Goal: Task Accomplishment & Management: Use online tool/utility

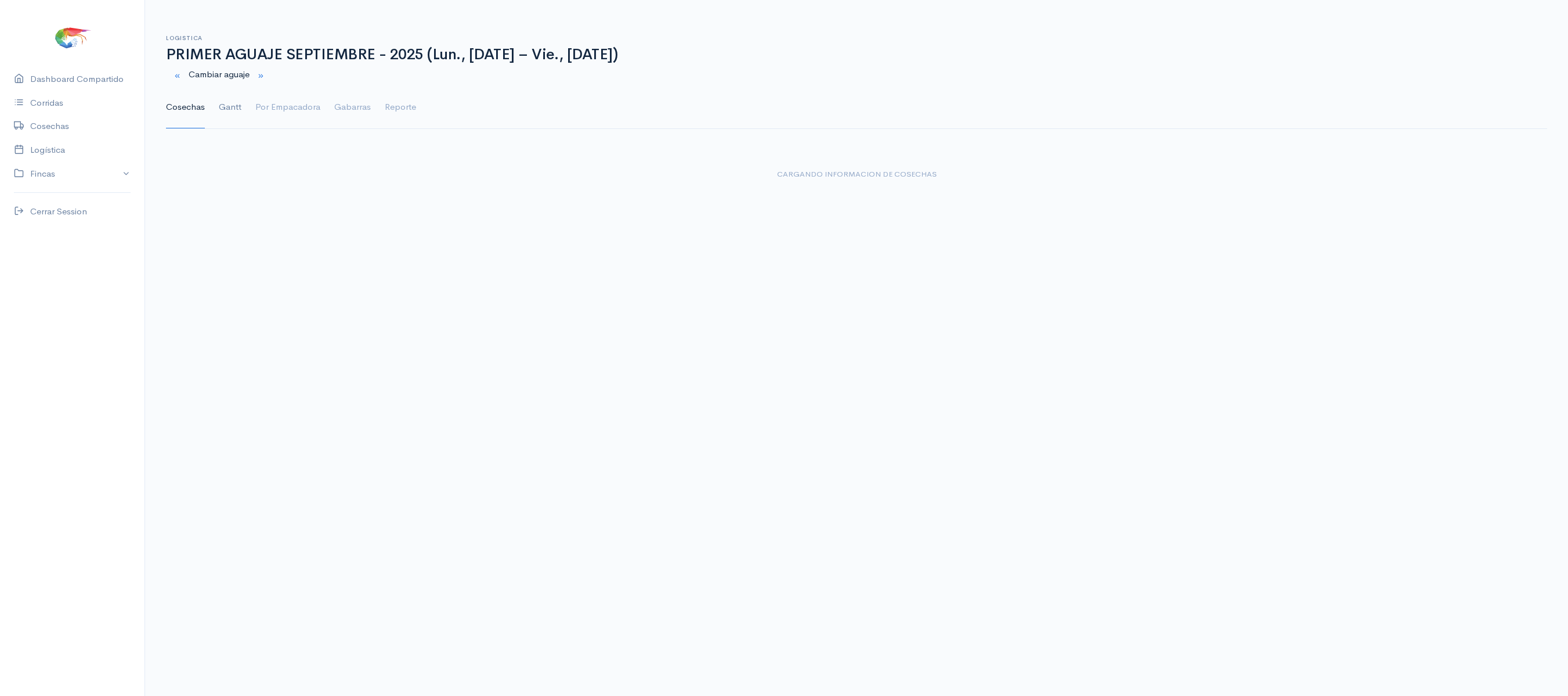
click at [221, 117] on link "Gantt" at bounding box center [230, 108] width 23 height 42
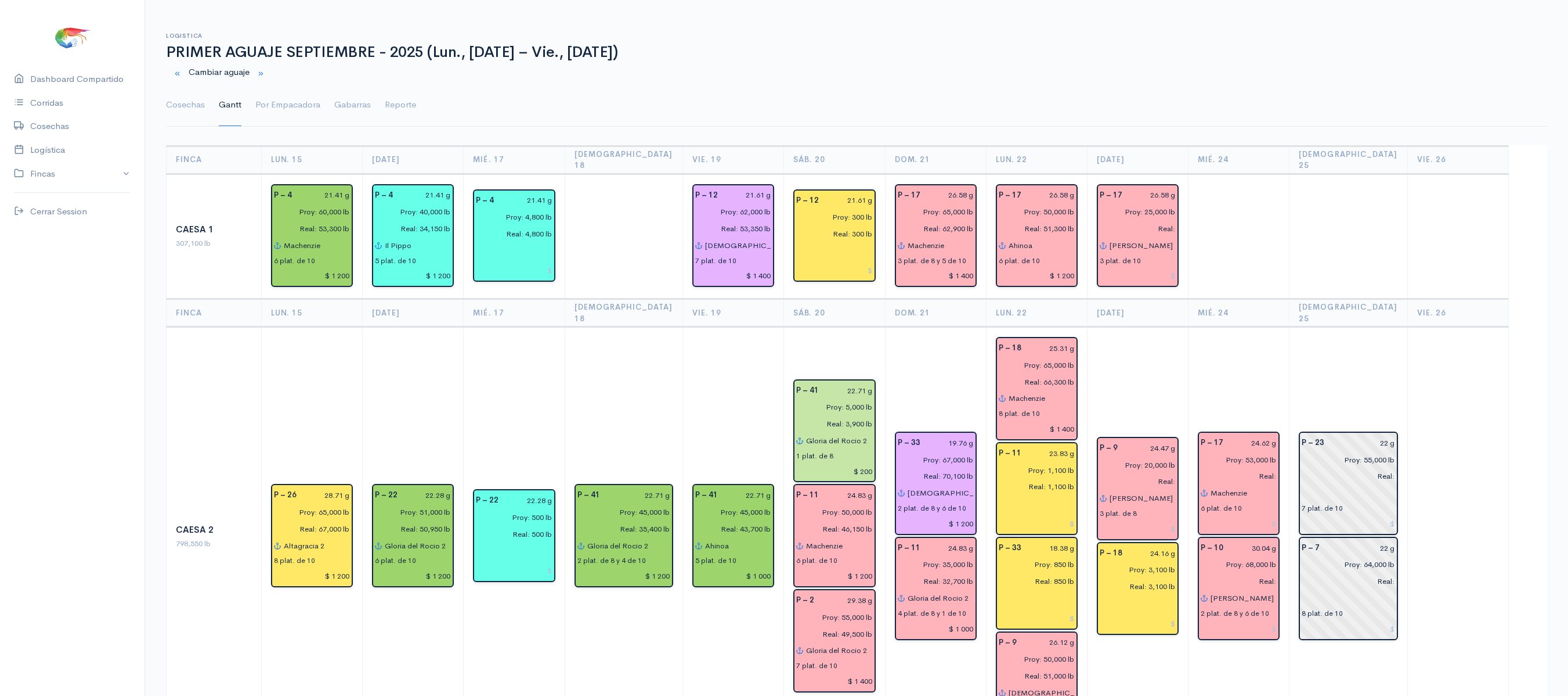
scroll to position [5, 0]
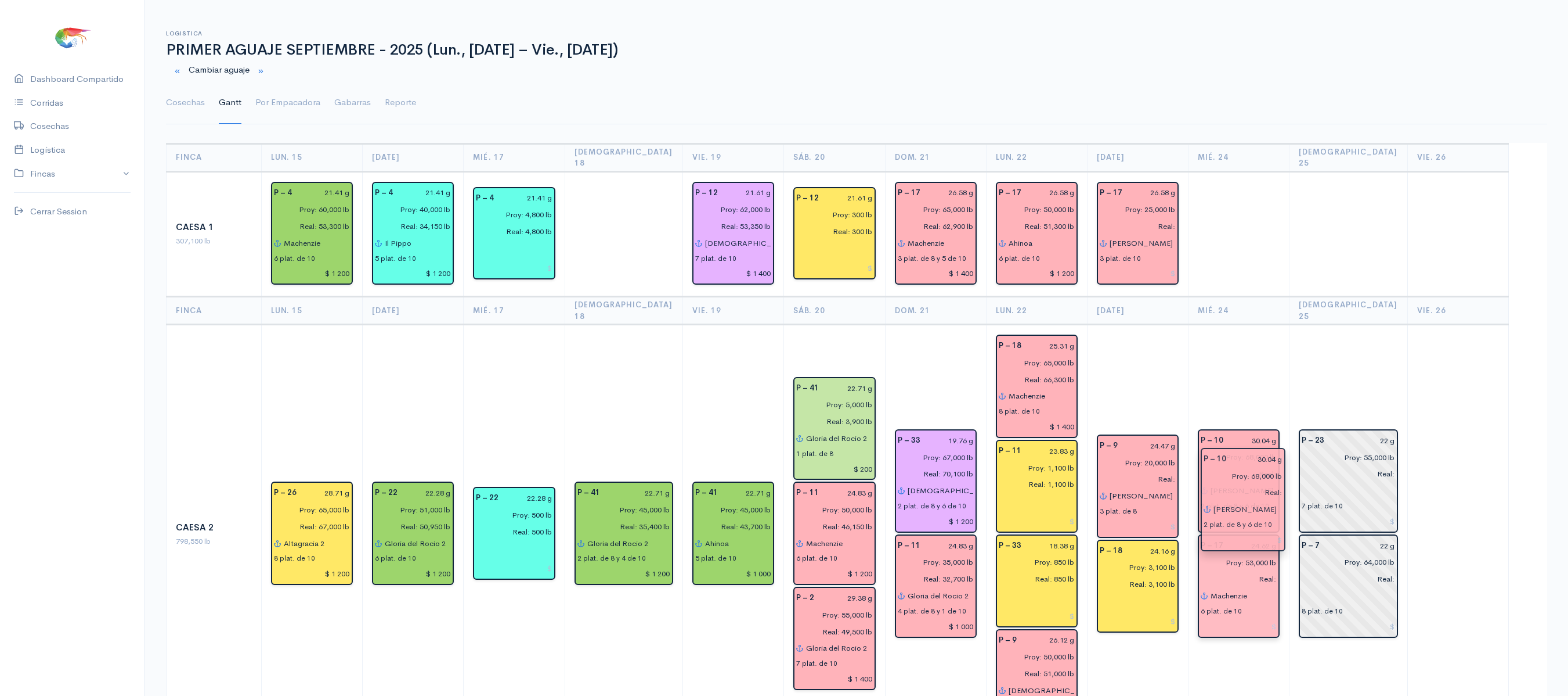
drag, startPoint x: 1238, startPoint y: 573, endPoint x: 1236, endPoint y: 509, distance: 64.0
click at [1253, 500] on div "2 plat. de 8 y 6 de 10" at bounding box center [1235, 505] width 69 height 10
click at [1255, 482] on input "[PERSON_NAME]" at bounding box center [1243, 491] width 67 height 17
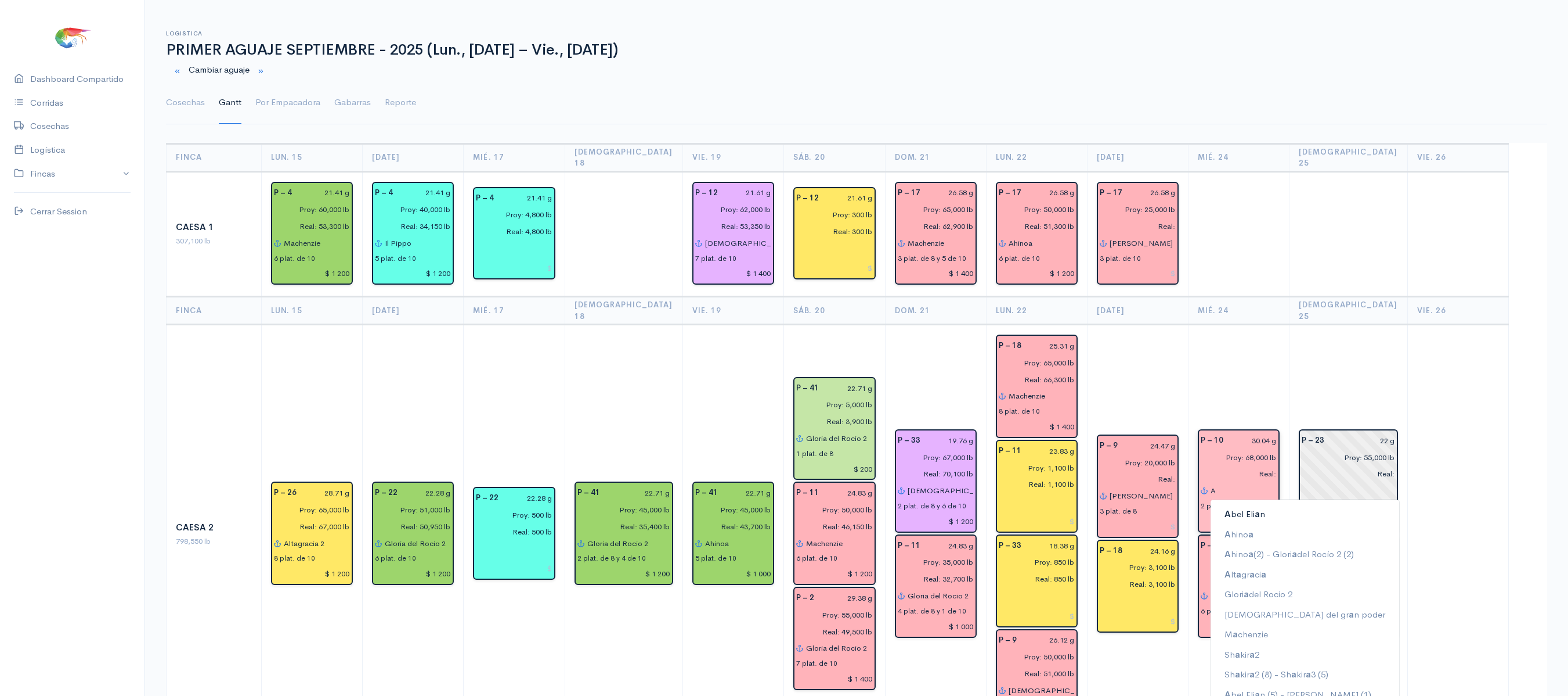
click at [1251, 504] on button "A bel [PERSON_NAME] a n" at bounding box center [1304, 514] width 188 height 20
click at [1260, 524] on button "A hino a" at bounding box center [1304, 534] width 188 height 20
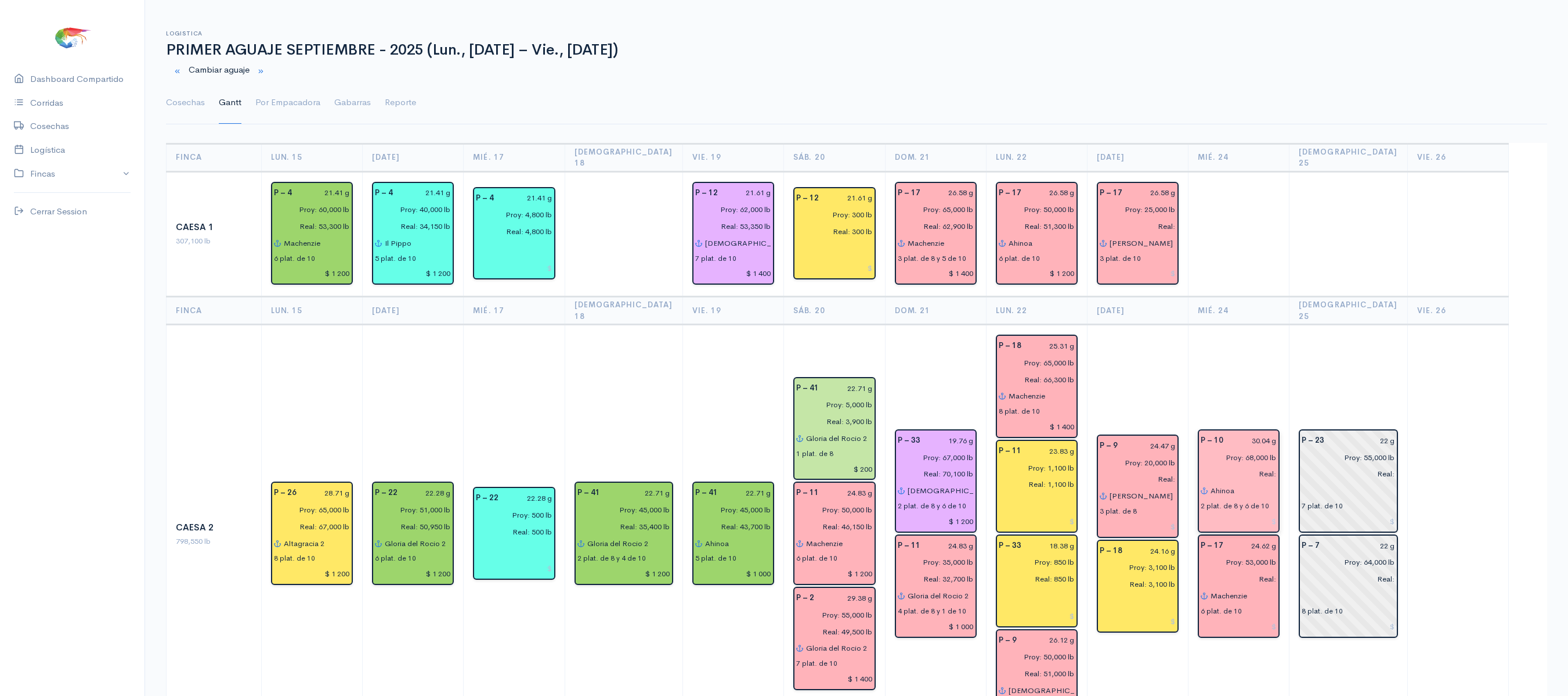
type input "Ahinoa"
click at [1260, 393] on td "P – 10 30.04 g Proy: 68,000 lb Real: Ahinoa 2 plat. de 8 y 6 de 10 P – 17 24.62…" at bounding box center [1239, 534] width 101 height 419
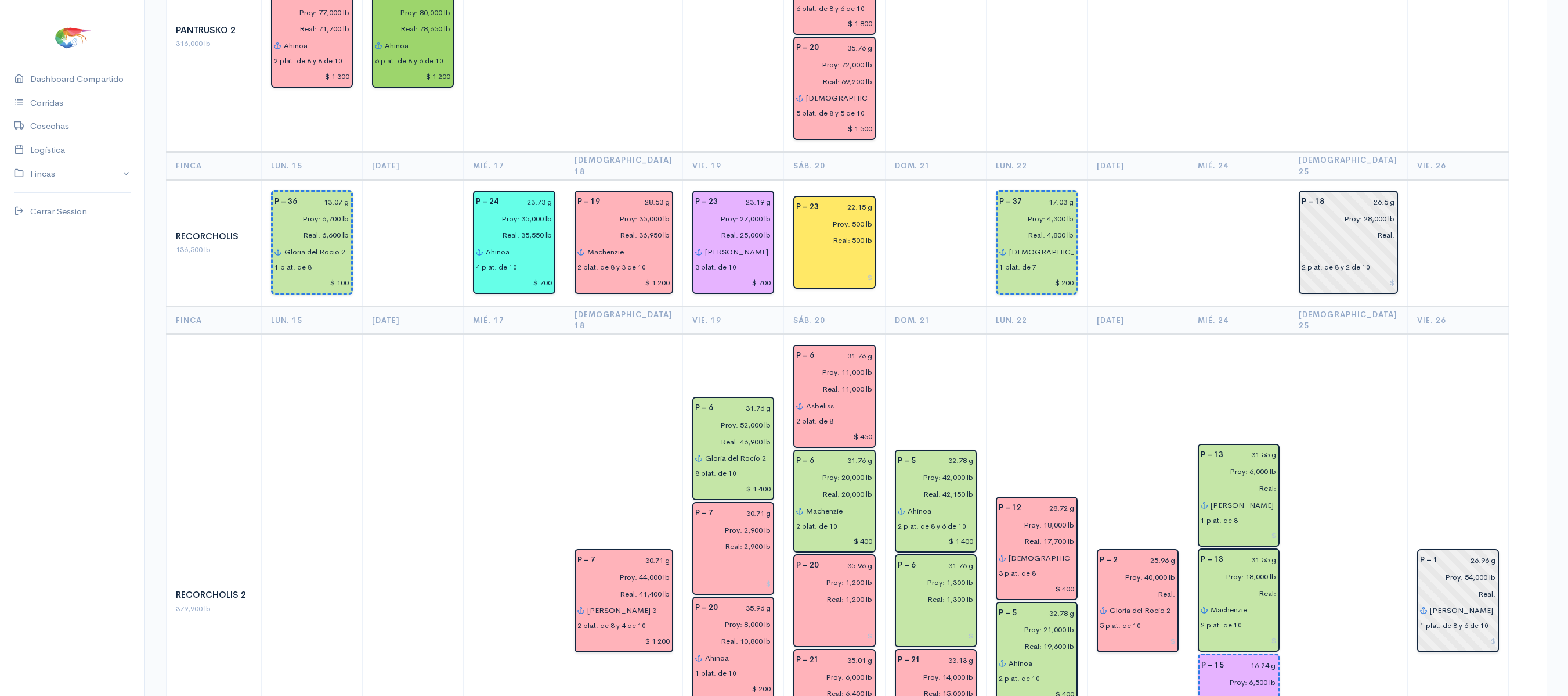
scroll to position [1905, 0]
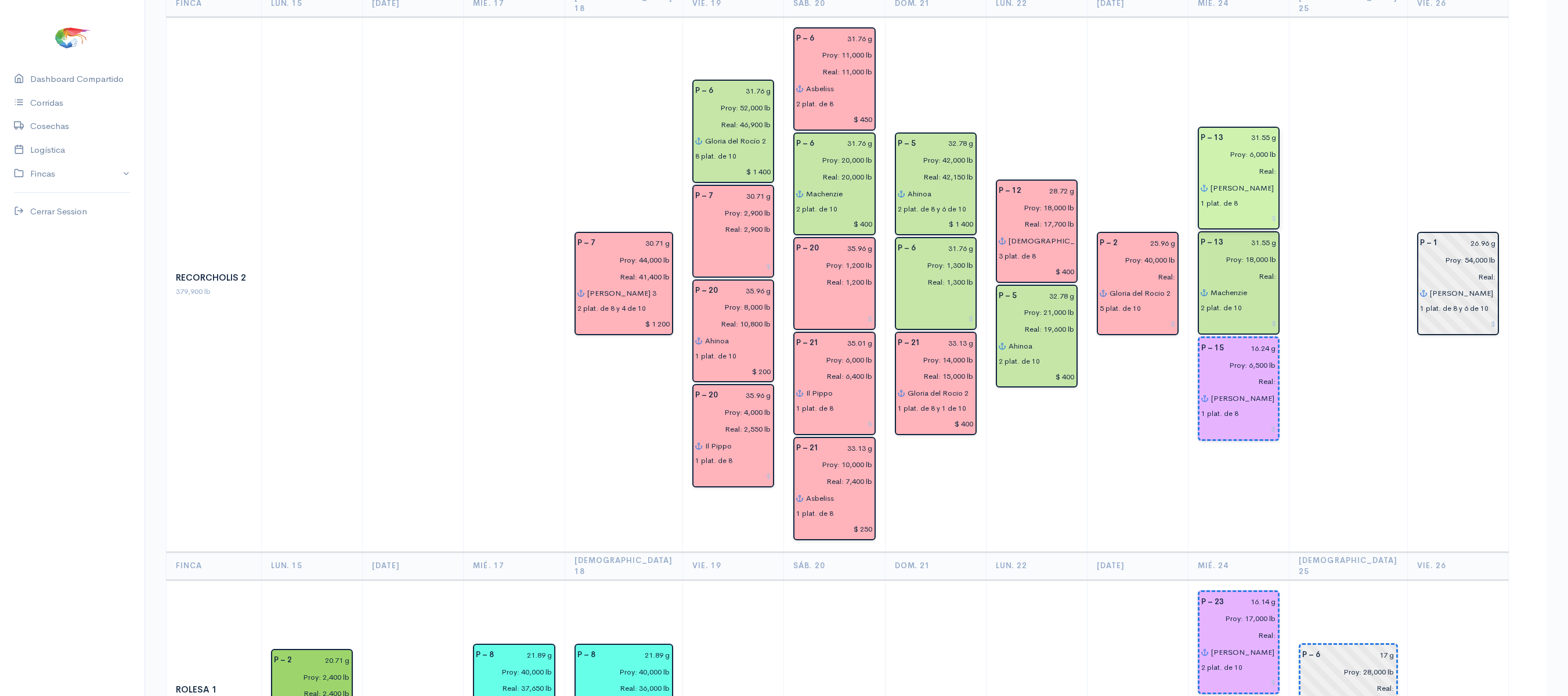
click at [1275, 180] on input "[PERSON_NAME]" at bounding box center [1243, 188] width 67 height 17
type input "C"
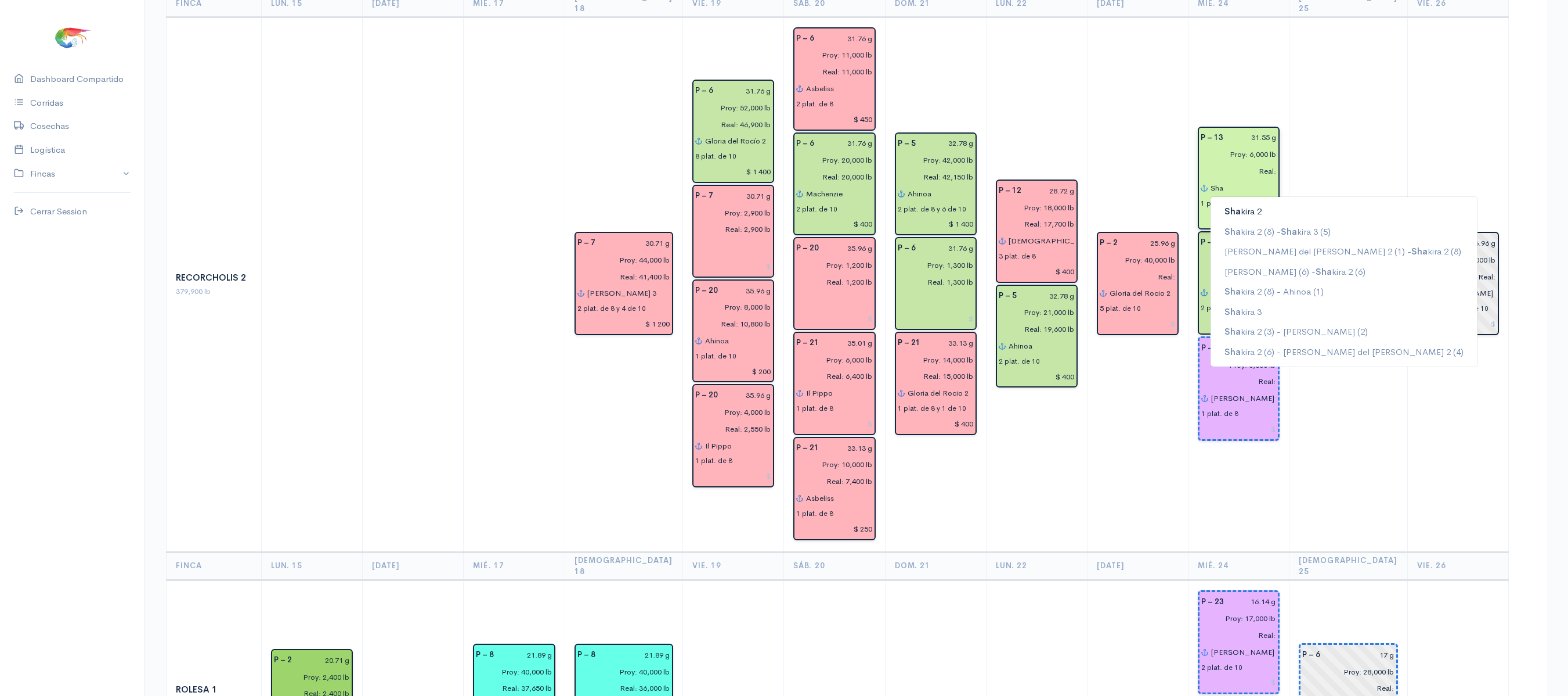
click at [1262, 205] on ngb-highlight "Sha kira 2" at bounding box center [1243, 211] width 37 height 11
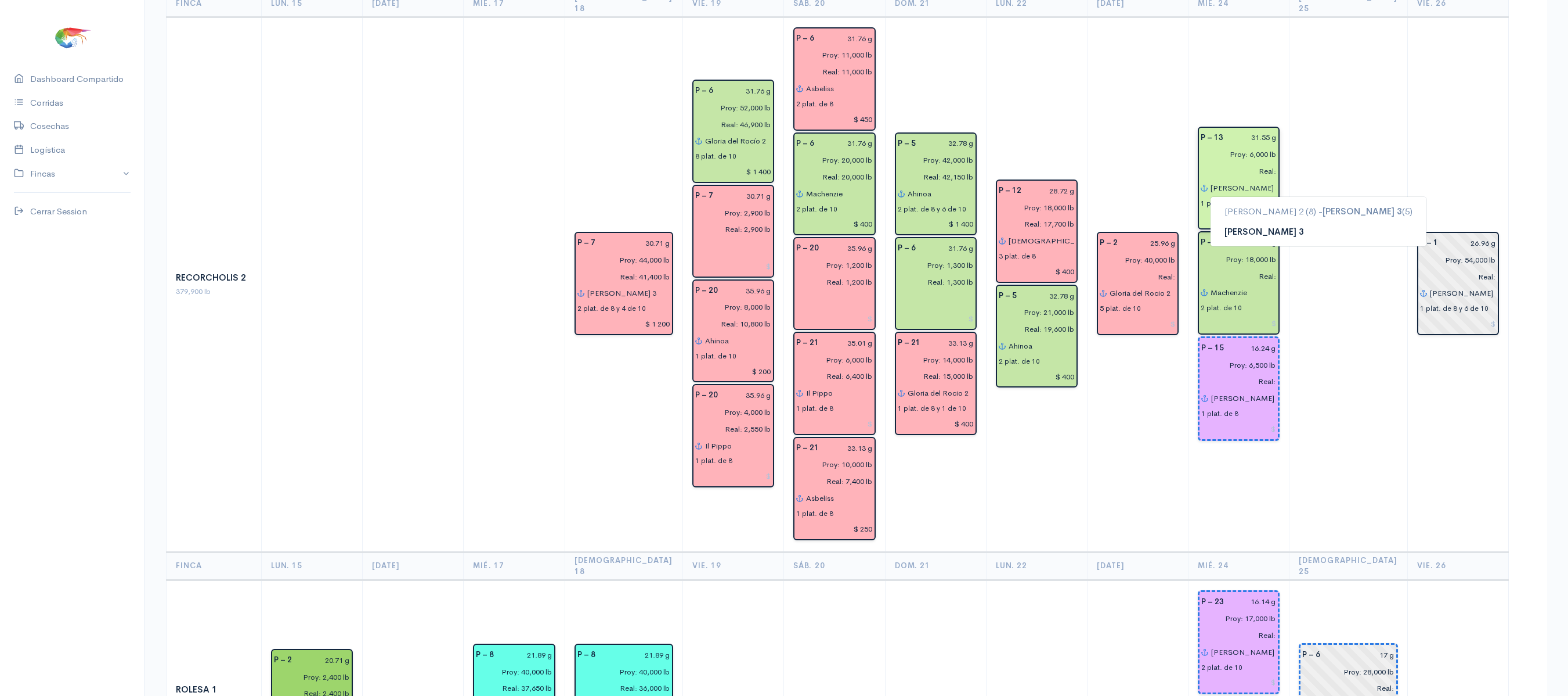
click at [1277, 221] on button "[PERSON_NAME] 3" at bounding box center [1318, 231] width 216 height 20
type input "[PERSON_NAME] 3"
click at [1276, 660] on div "2 plat. de 10" at bounding box center [1239, 666] width 75 height 12
click at [1267, 644] on input "[PERSON_NAME]" at bounding box center [1243, 652] width 65 height 17
type input "c"
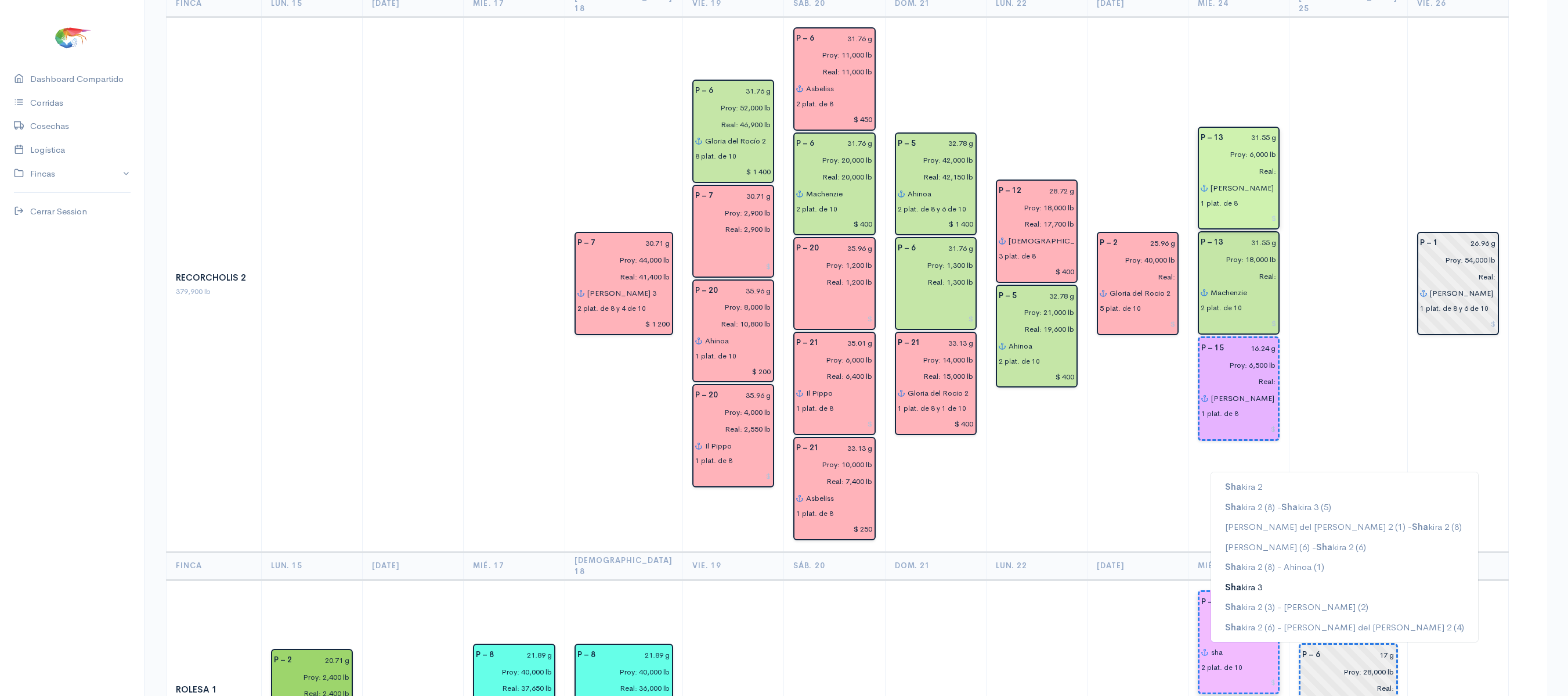
click at [1262, 581] on ngb-highlight "Sha kira 3" at bounding box center [1244, 586] width 37 height 11
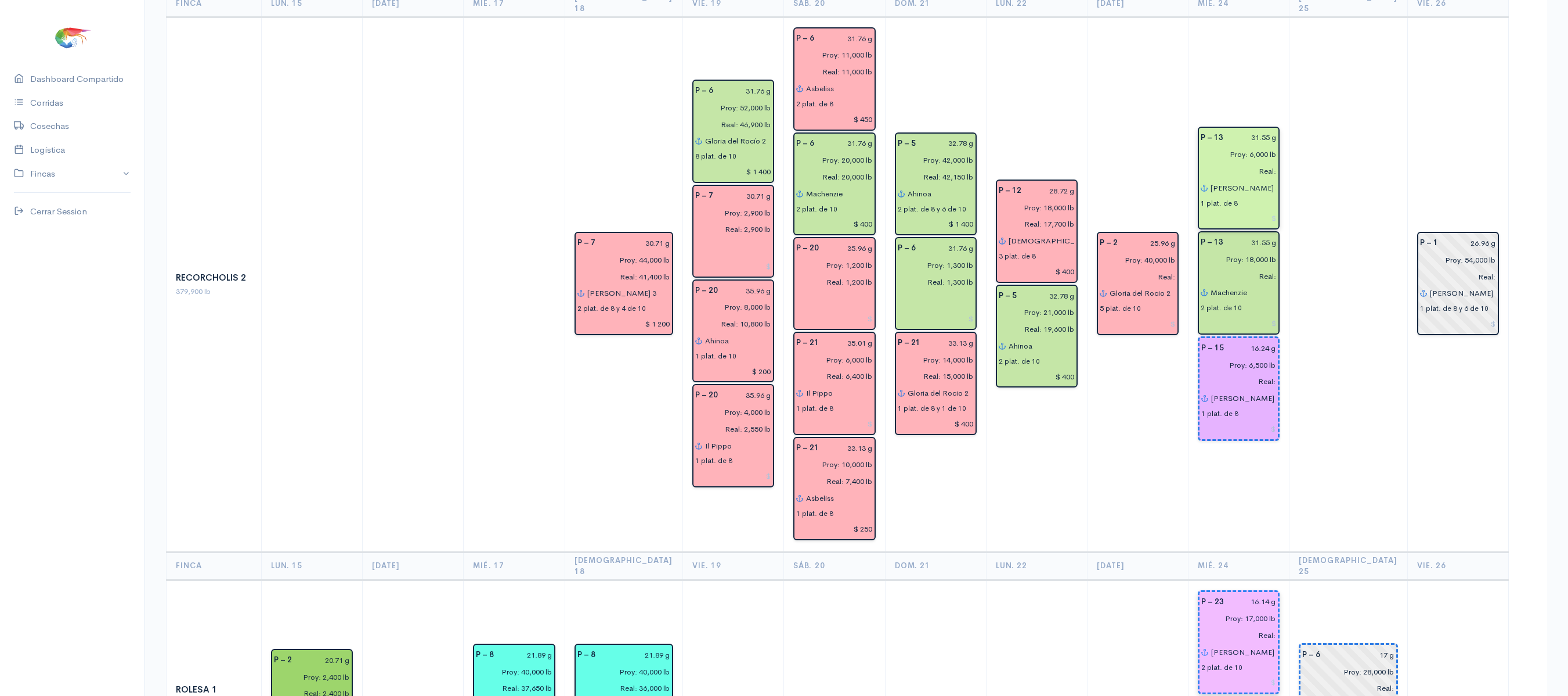
type input "[PERSON_NAME] 3"
click at [1270, 683] on button "Sha kira 3" at bounding box center [1345, 693] width 267 height 20
type input "[PERSON_NAME] 3"
click at [1310, 359] on td at bounding box center [1348, 284] width 119 height 535
